Goal: Task Accomplishment & Management: Use online tool/utility

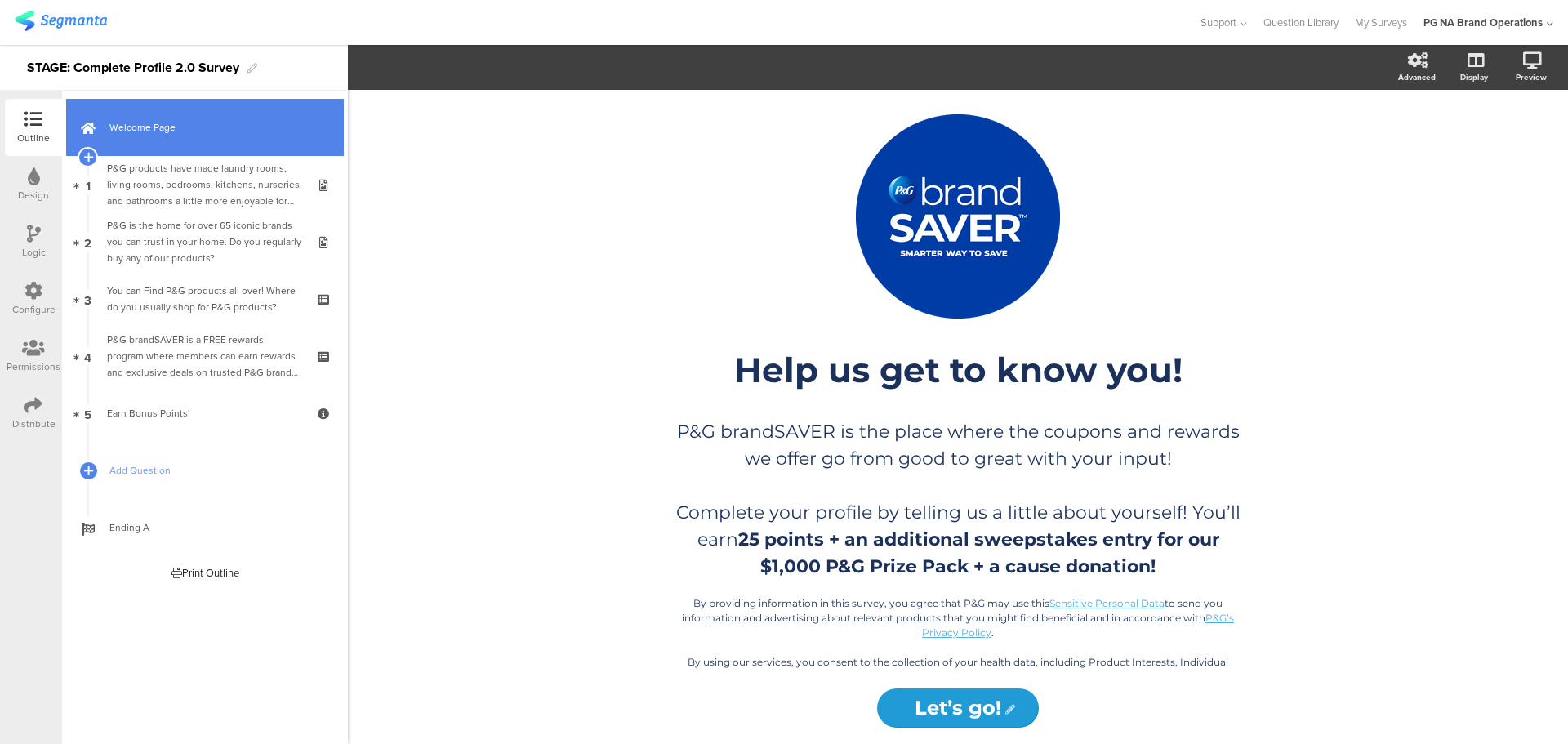
click at [133, 114] on link "Welcome Page" at bounding box center [205, 127] width 278 height 57
click at [190, 122] on span "Welcome Page" at bounding box center [214, 127] width 209 height 16
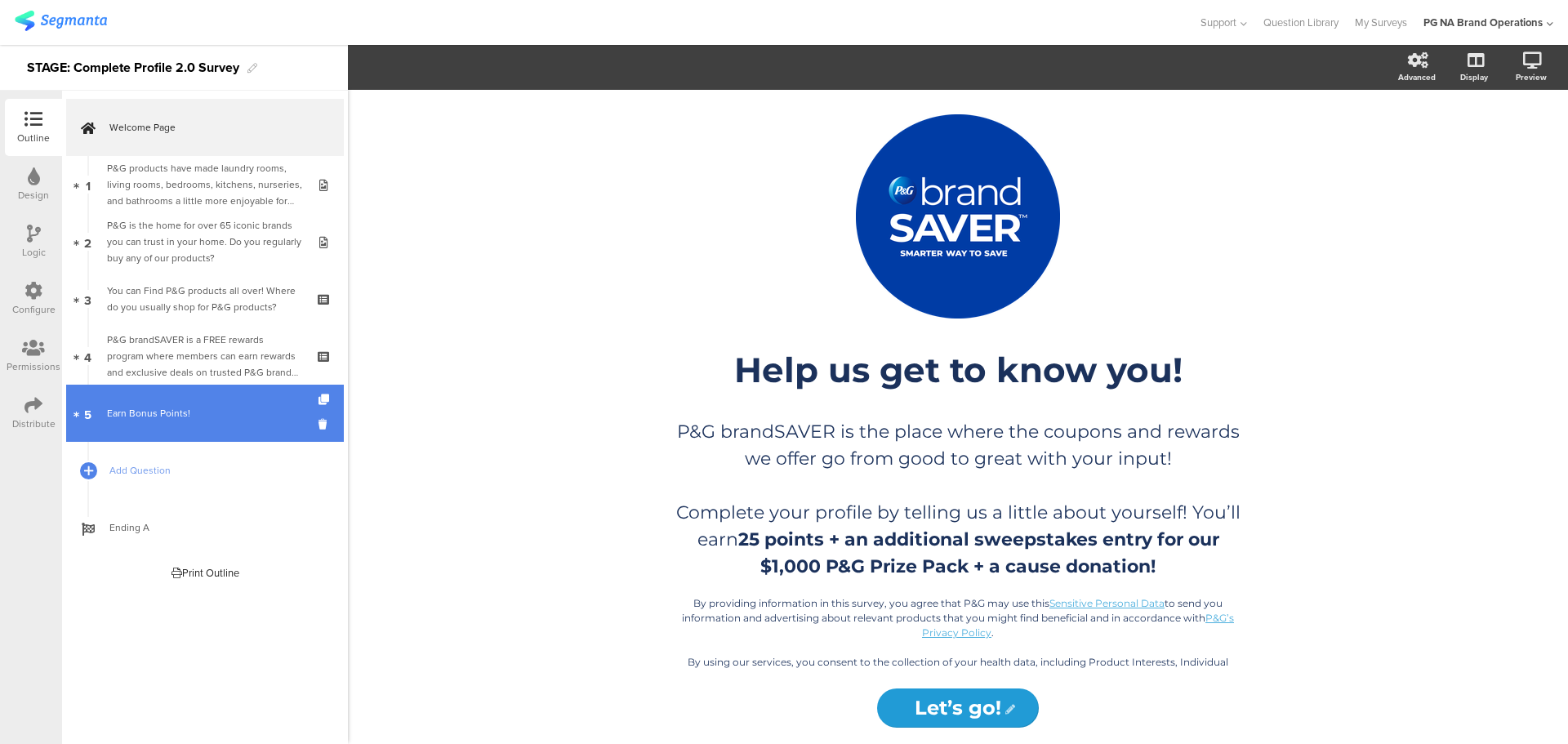
click at [178, 417] on div "Earn Bonus Points!" at bounding box center [204, 413] width 195 height 16
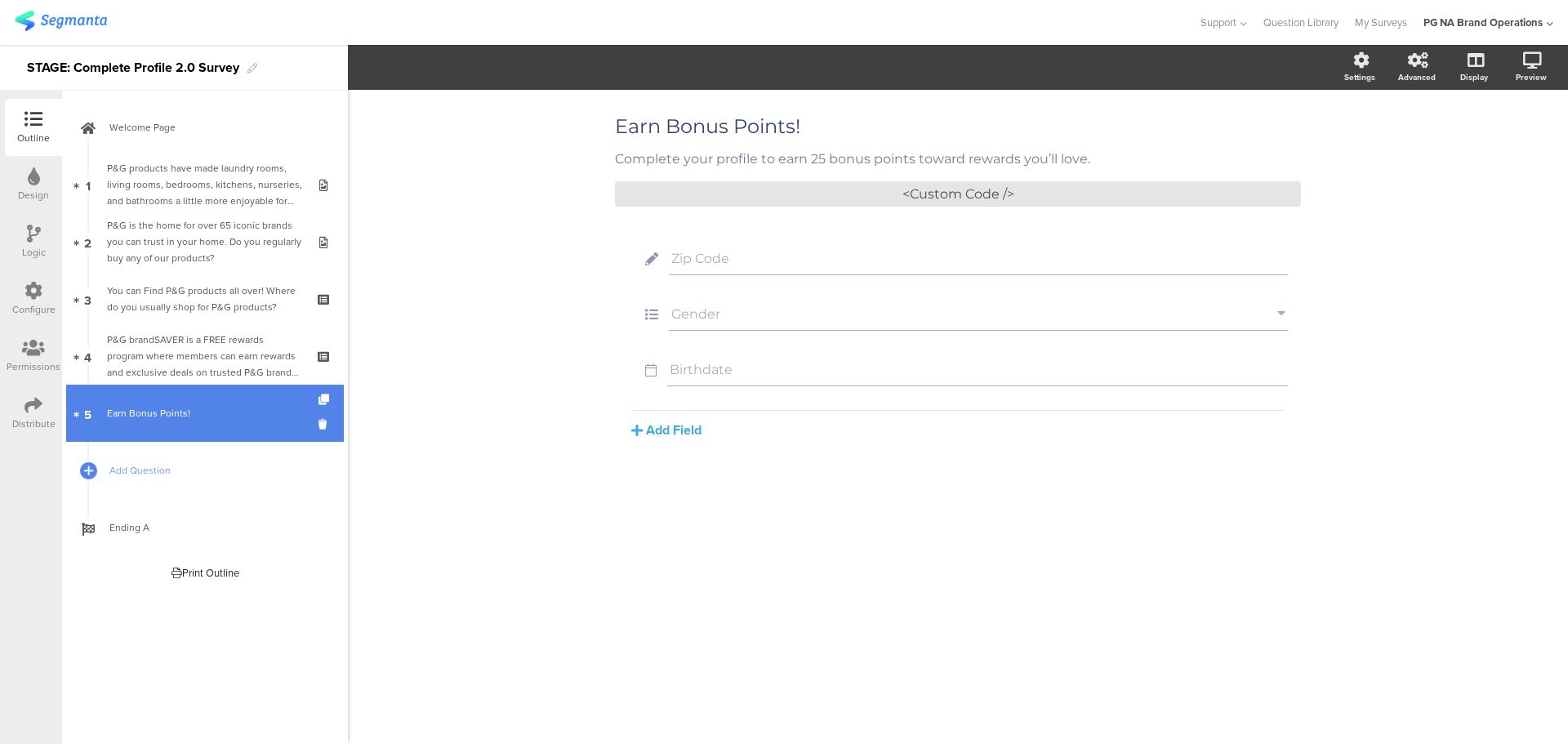
click at [142, 420] on div "Earn Bonus Points!" at bounding box center [204, 413] width 195 height 16
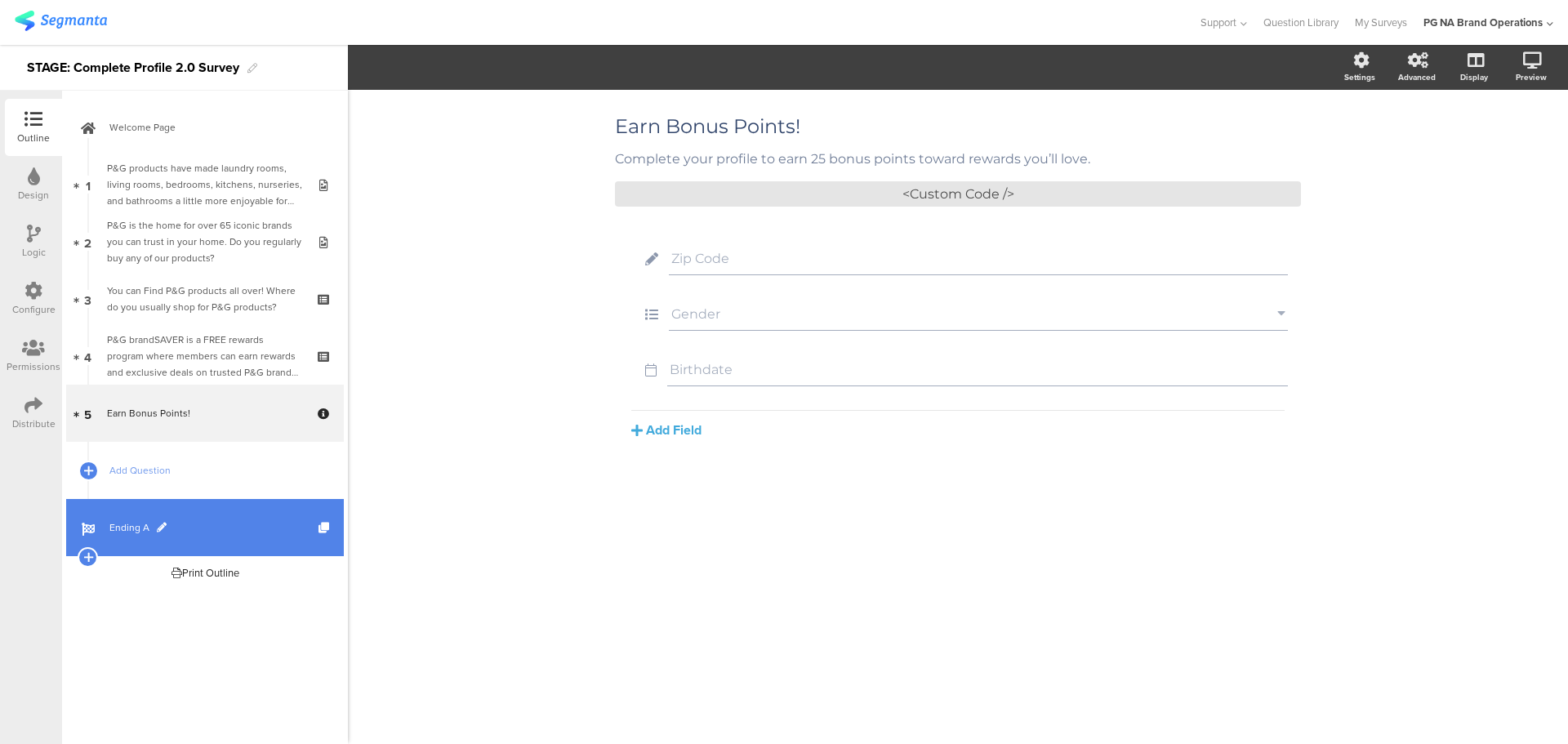
click at [137, 537] on link "Ending A" at bounding box center [205, 528] width 278 height 57
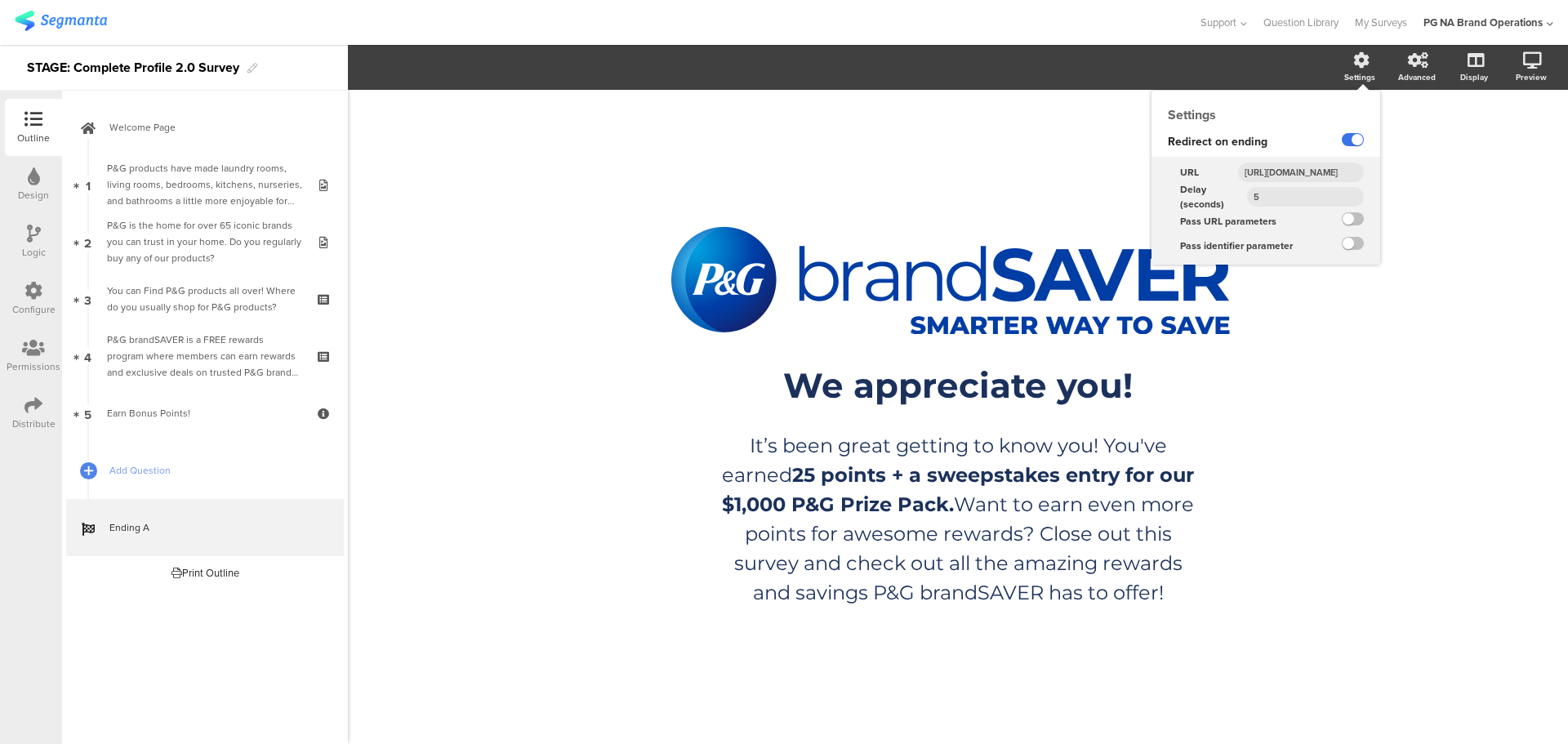
click at [1349, 143] on label at bounding box center [1353, 140] width 22 height 13
click at [0, 0] on input "checkbox" at bounding box center [0, 0] width 0 height 0
